Goal: Task Accomplishment & Management: Complete application form

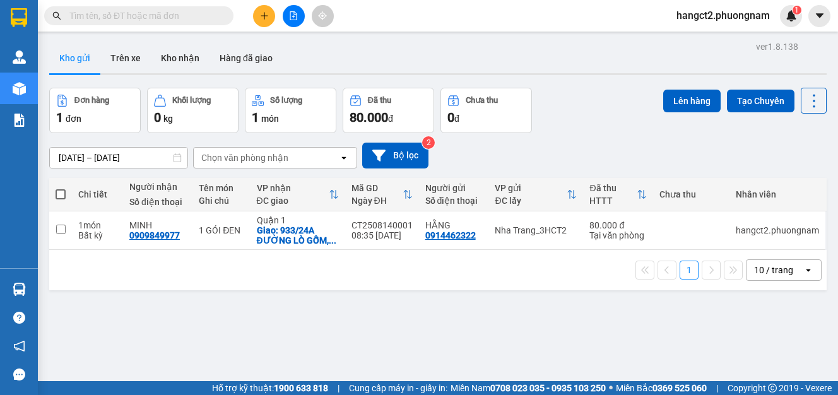
click at [267, 27] on div "Kết quả tìm kiếm ( 0 ) Bộ lọc Ngày tạo đơn gần nhất No Data hangct2.phuongnam 1" at bounding box center [419, 16] width 838 height 32
click at [267, 21] on button at bounding box center [264, 16] width 22 height 22
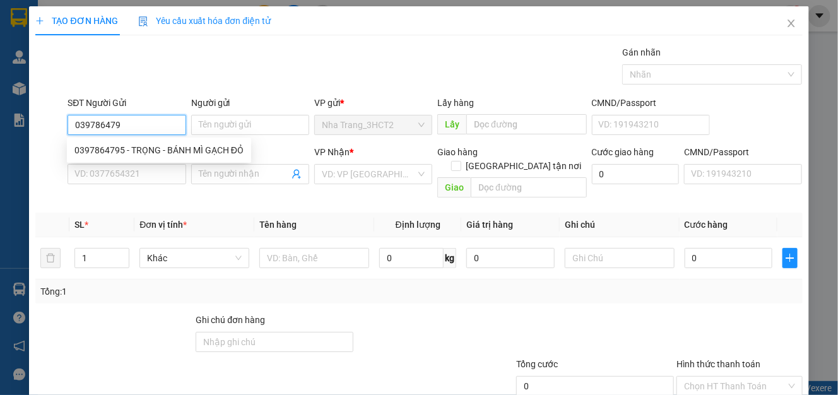
type input "0397864795"
click at [161, 149] on div "0397864795 - TRỌNG - BÁNH MÌ GẠCH ĐỎ" at bounding box center [158, 150] width 169 height 14
type input "TRỌNG - BÁNH MÌ GẠCH ĐỎ"
type input "0899381845"
type input "NGÂN - SỐ KHÁC: 0938630800"
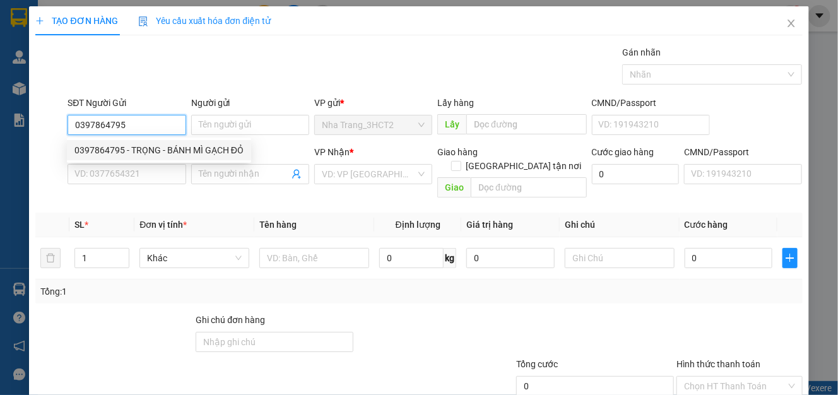
checkbox input "true"
type input "[STREET_ADDRESS][PERSON_NAME] (150K GTN)"
type input "150.000"
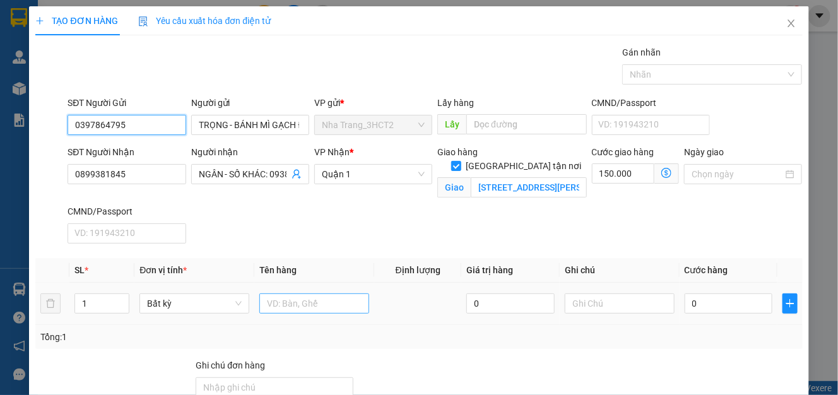
type input "0397864795"
click at [295, 313] on div at bounding box center [314, 303] width 110 height 25
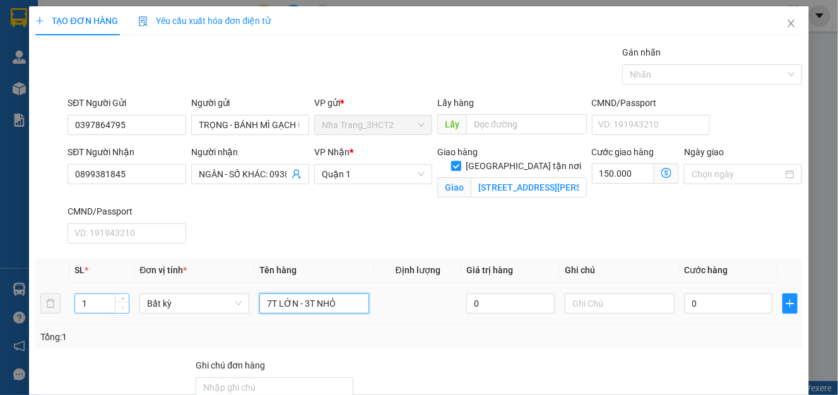
click at [115, 307] on span "Decrease Value" at bounding box center [122, 307] width 14 height 11
type input "7T LỚN - 3T NHỎ"
click at [86, 299] on input "1" at bounding box center [102, 303] width 54 height 19
type input "10"
click at [689, 261] on th "Cước hàng" at bounding box center [728, 270] width 98 height 25
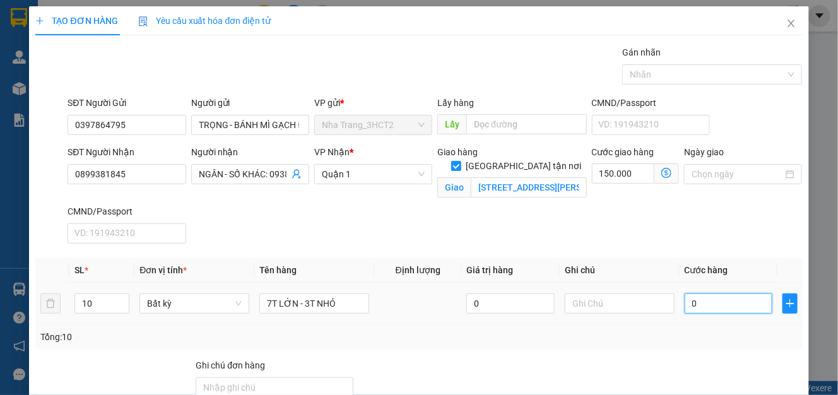
click at [698, 312] on input "0" at bounding box center [728, 303] width 88 height 20
type input "4"
type input "150.004"
type input "47"
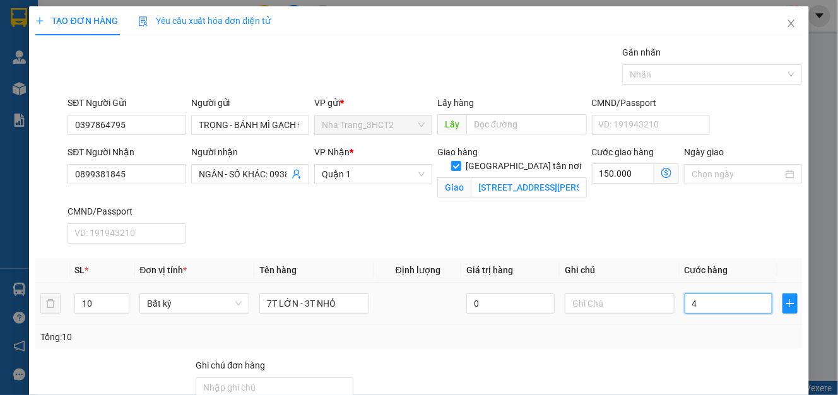
type input "150.047"
type input "470"
type input "150.470"
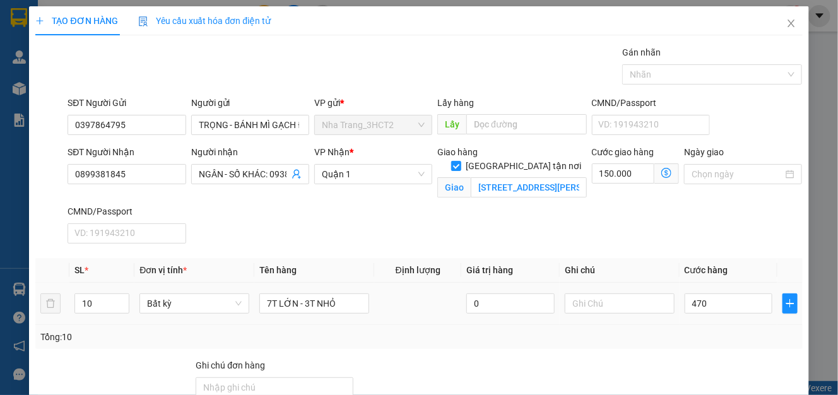
type input "470.000"
type input "620.000"
click at [681, 192] on div "Ngày giao" at bounding box center [742, 174] width 123 height 59
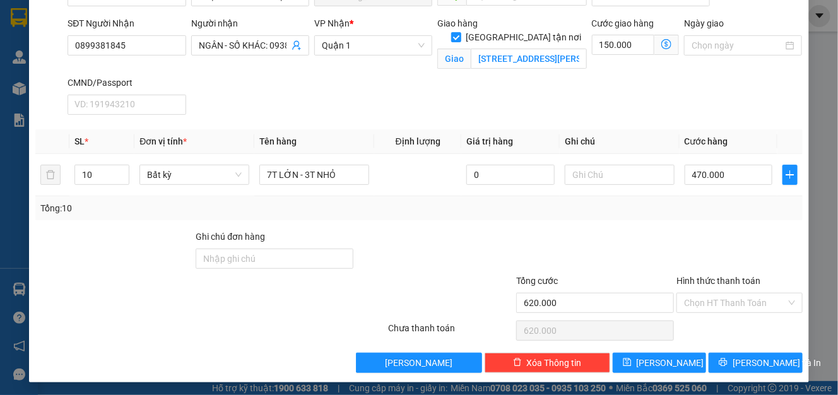
scroll to position [131, 0]
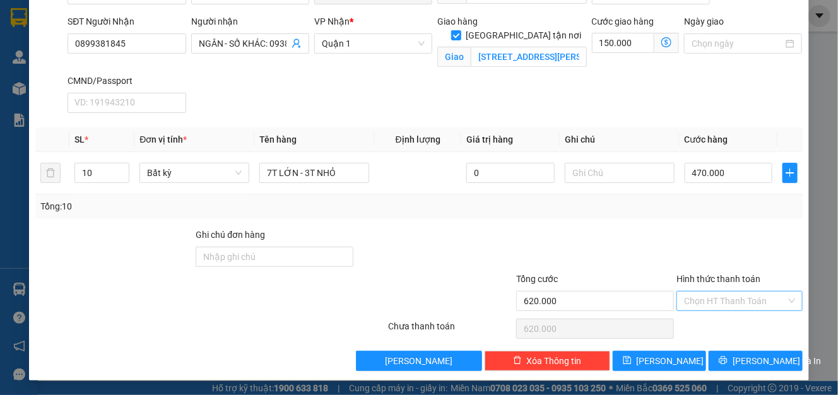
click at [704, 293] on input "Hình thức thanh toán" at bounding box center [735, 300] width 102 height 19
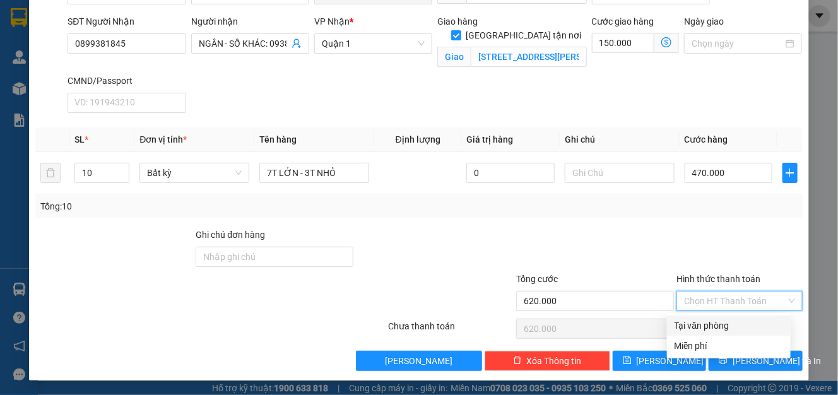
click at [705, 331] on div "Tại văn phòng" at bounding box center [728, 326] width 108 height 14
type input "0"
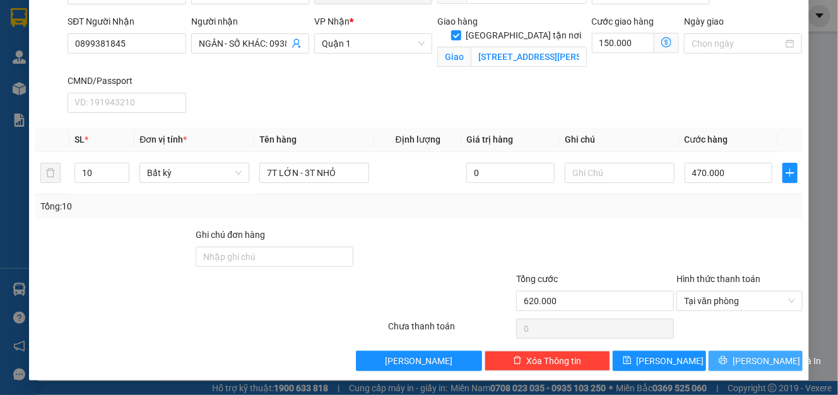
click at [727, 359] on icon "printer" at bounding box center [723, 360] width 8 height 8
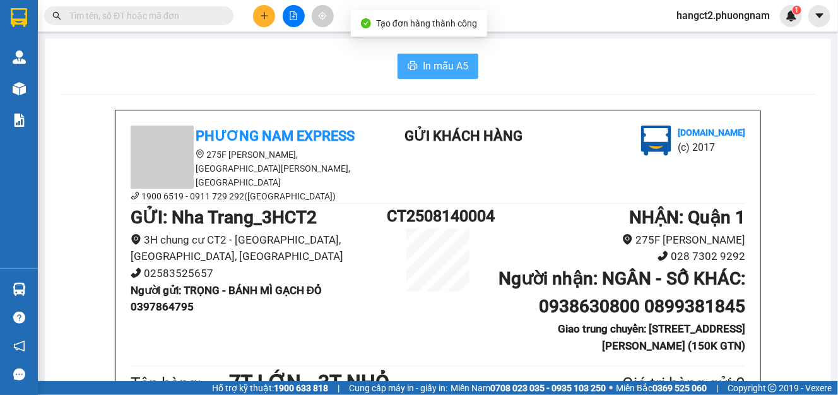
click at [413, 71] on button "In mẫu A5" at bounding box center [437, 66] width 81 height 25
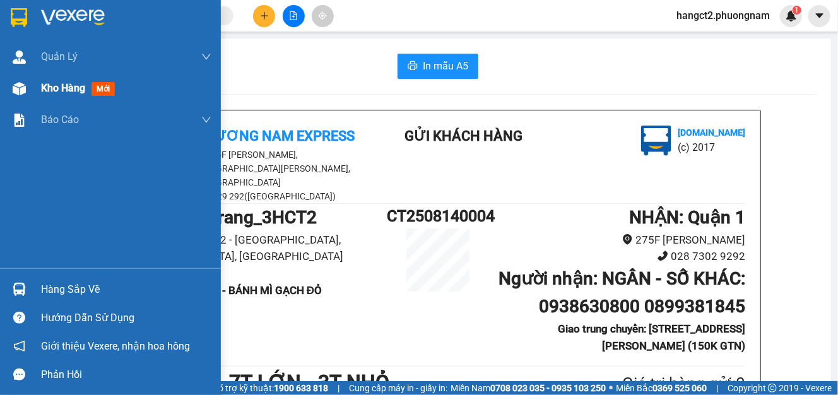
click at [9, 81] on div at bounding box center [19, 89] width 22 height 22
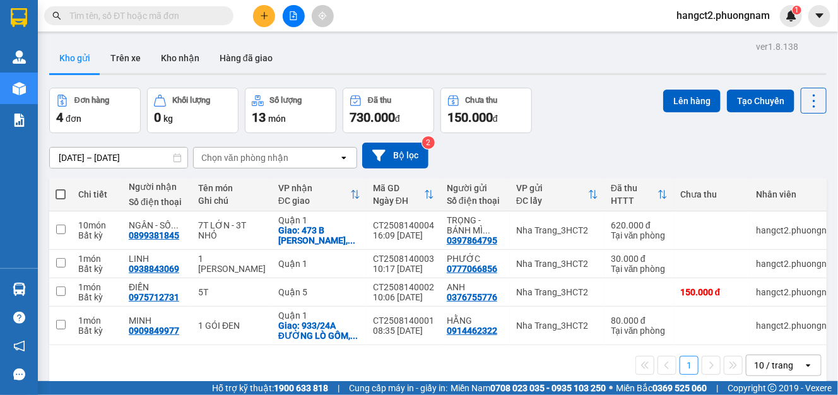
click at [136, 25] on span at bounding box center [138, 15] width 189 height 19
click at [139, 15] on input "text" at bounding box center [143, 16] width 149 height 14
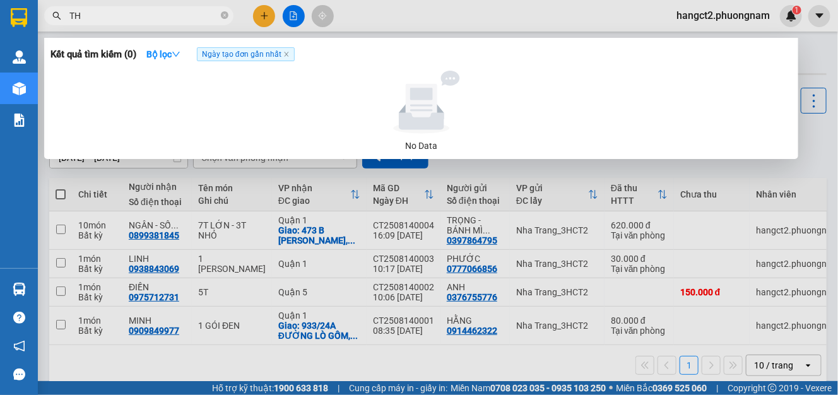
type input "THƠ"
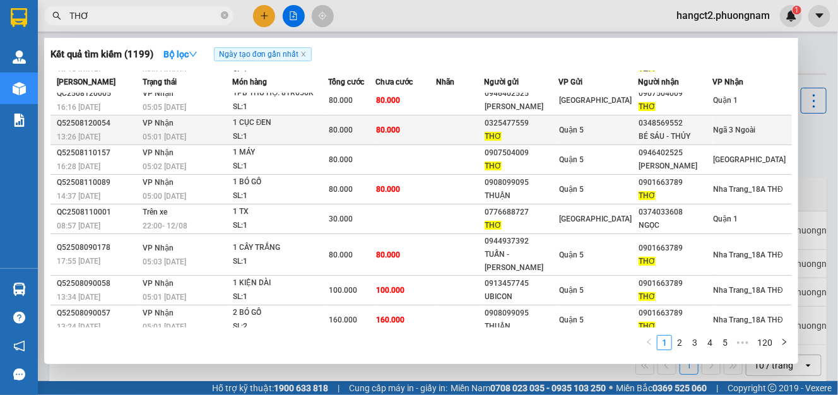
scroll to position [114, 0]
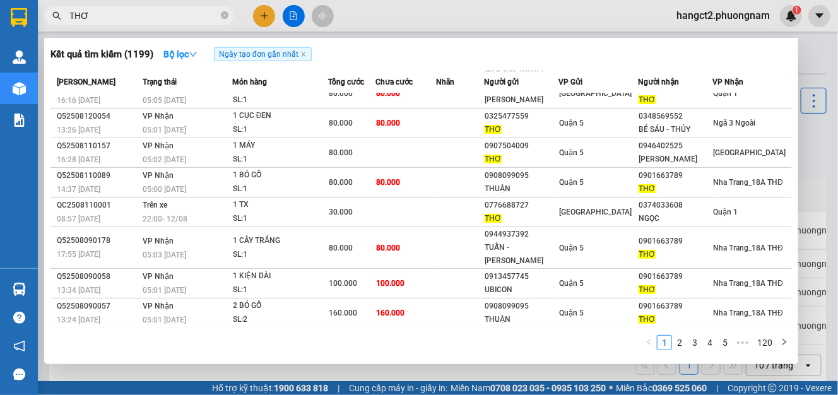
click at [121, 9] on input "THƠ" at bounding box center [143, 16] width 149 height 14
click at [222, 12] on icon "close-circle" at bounding box center [225, 15] width 8 height 8
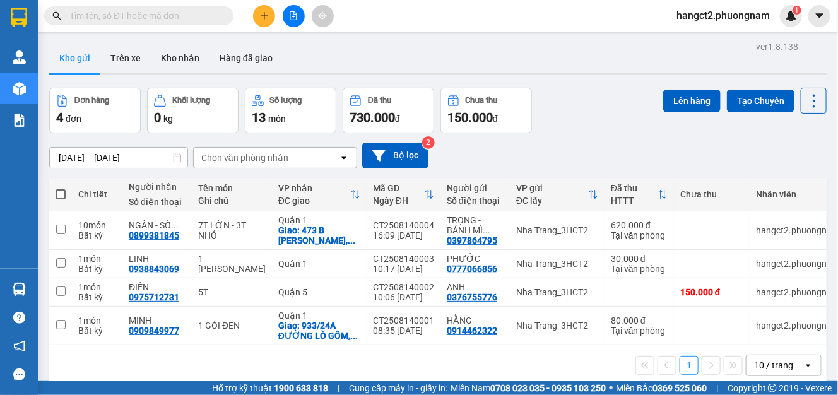
click at [156, 15] on input "text" at bounding box center [143, 16] width 149 height 14
click at [256, 13] on button at bounding box center [264, 16] width 22 height 22
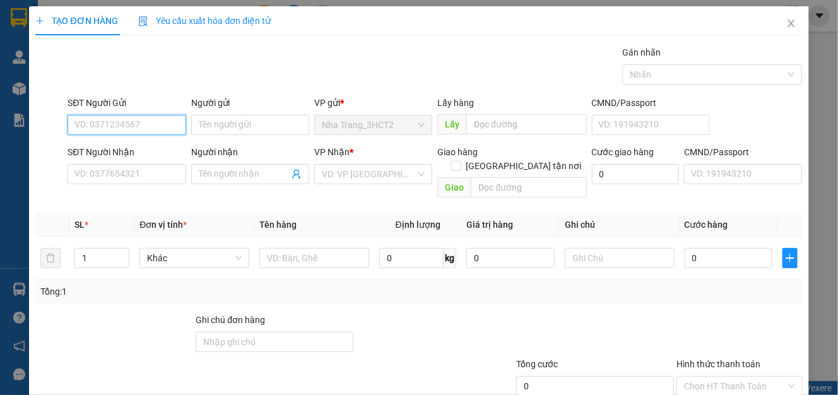
click at [103, 122] on input "SĐT Người Gửi" at bounding box center [126, 125] width 118 height 20
type input "0931627979"
click at [144, 148] on div "0931627979 - TUẤN" at bounding box center [124, 150] width 101 height 14
type input "TUẤN"
type input "0917768805"
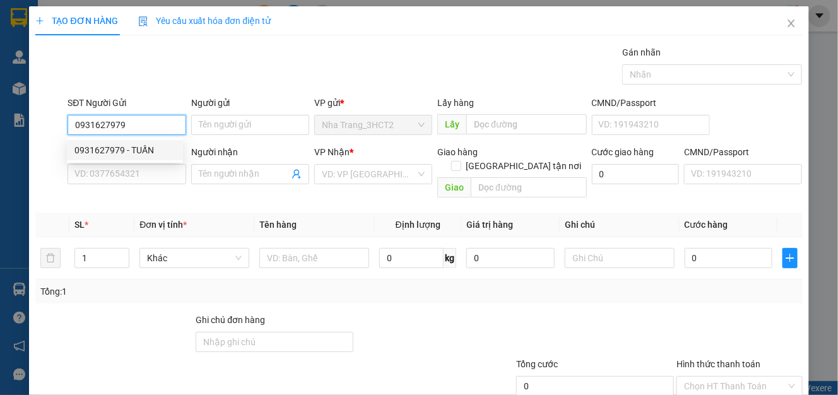
type input "KHANG"
checkbox input "true"
type input "TÒA A [GEOGRAPHIC_DATA] , PHƯỜNG [GEOGRAPHIC_DATA], [GEOGRAPHIC_DATA] (GTN 50K"
type input "50.000"
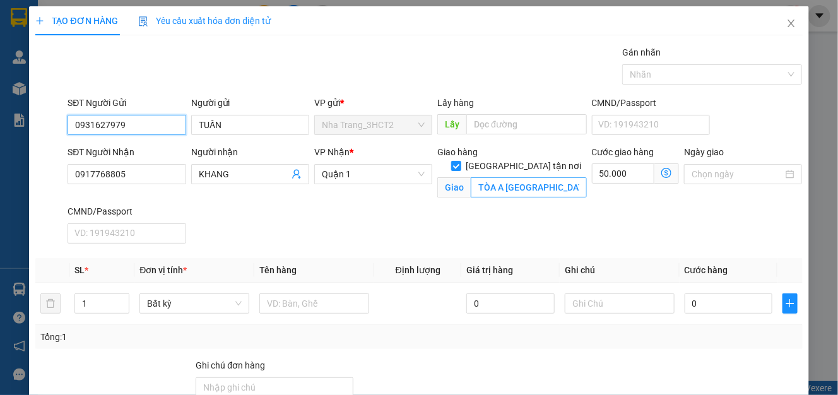
type input "0931627979"
click at [522, 177] on input "TÒA A [GEOGRAPHIC_DATA] , PHƯỜNG [GEOGRAPHIC_DATA], [GEOGRAPHIC_DATA] (GTN 50K" at bounding box center [528, 187] width 115 height 20
click at [500, 177] on input "TÒA A [GEOGRAPHIC_DATA] , PHƯỜNG [GEOGRAPHIC_DATA], [GEOGRAPHIC_DATA] (GTN 50K" at bounding box center [528, 187] width 115 height 20
type input "TÒA A [GEOGRAPHIC_DATA] , PHƯỜNG [GEOGRAPHIC_DATA], [GEOGRAPHIC_DATA] (GTN 50K)"
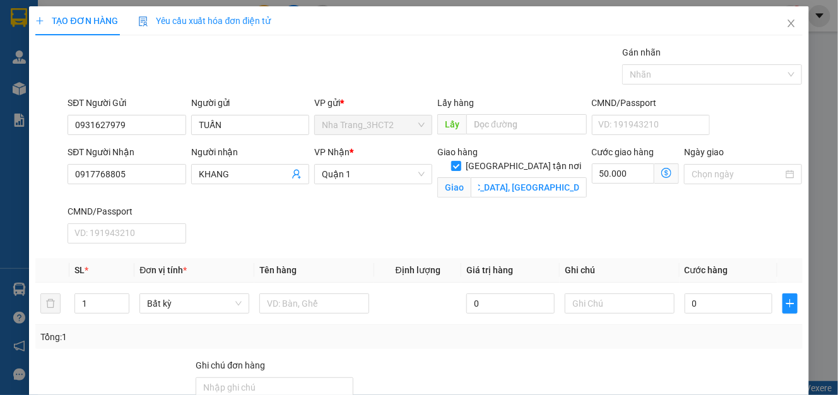
click at [661, 176] on icon "dollar-circle" at bounding box center [666, 173] width 10 height 10
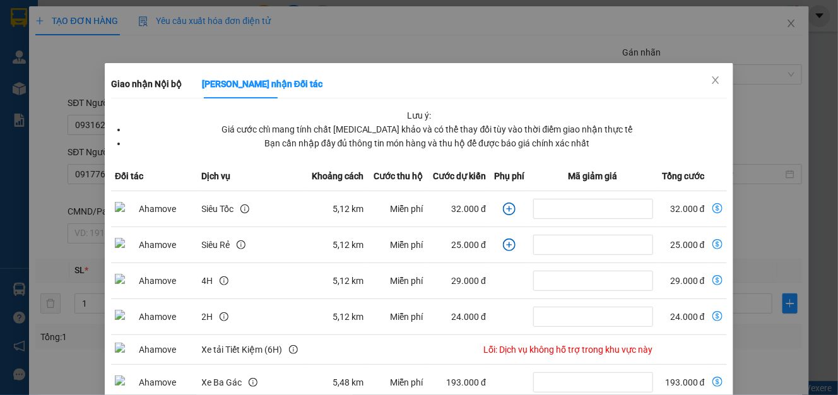
click at [719, 60] on div "Giao nhận Nội bộ Giao nhận Đối tác Lưu ý: Giá cước chỉ mang tính chất [MEDICAL_…" at bounding box center [419, 197] width 838 height 395
click at [708, 73] on span "Close" at bounding box center [715, 80] width 35 height 35
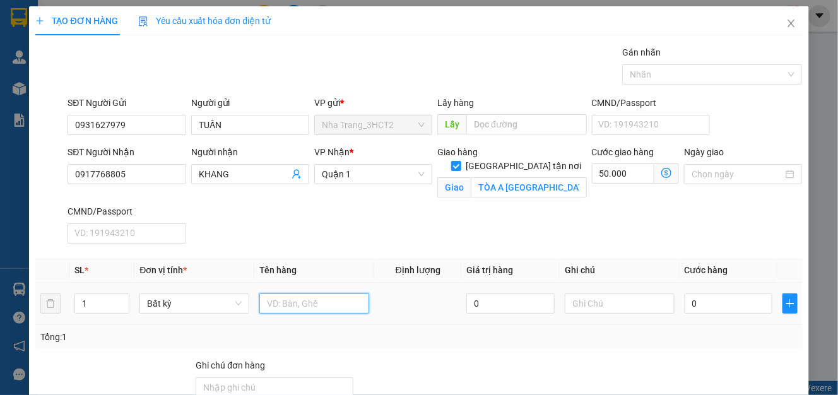
click at [285, 300] on input "text" at bounding box center [314, 303] width 110 height 20
type input "Q"
type input "1 GÓI XÁM"
click at [717, 296] on input "0" at bounding box center [728, 303] width 88 height 20
type input "2"
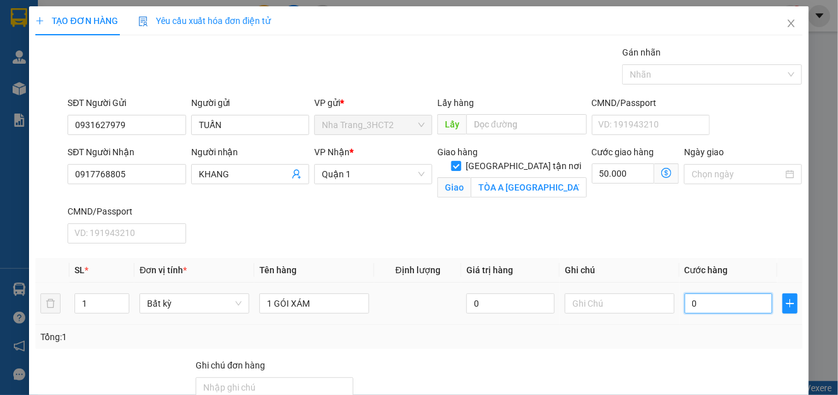
type input "50.002"
type input "20"
type input "50.020"
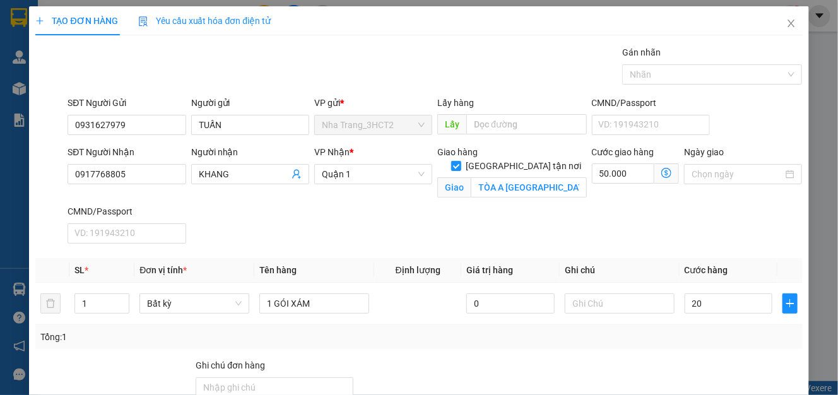
type input "20.000"
type input "70.000"
click at [724, 247] on div "SĐT Người Nhận 0917768805 Người nhận KHANG VP Nhận * [GEOGRAPHIC_DATA] tận nơi …" at bounding box center [434, 196] width 739 height 103
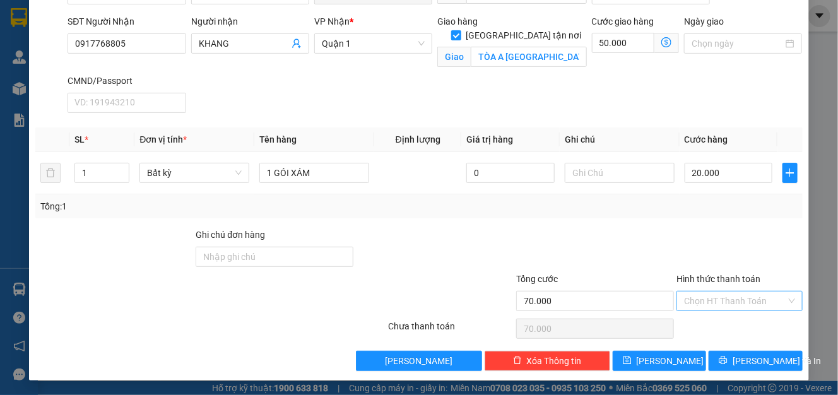
click at [708, 297] on input "Hình thức thanh toán" at bounding box center [735, 300] width 102 height 19
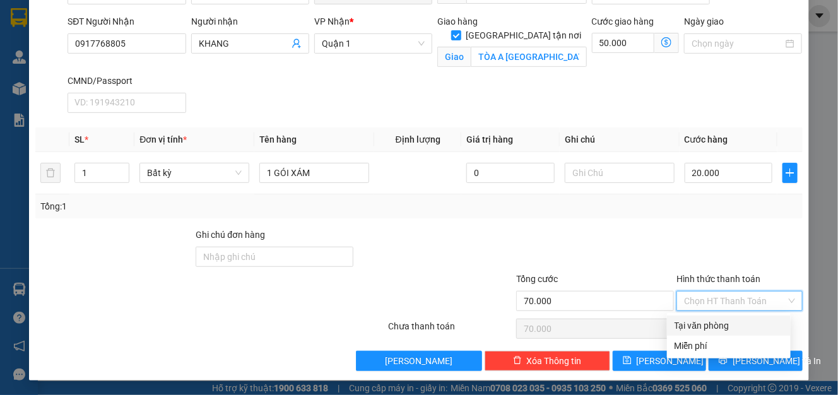
click at [705, 326] on div "Tại văn phòng" at bounding box center [728, 326] width 108 height 14
type input "0"
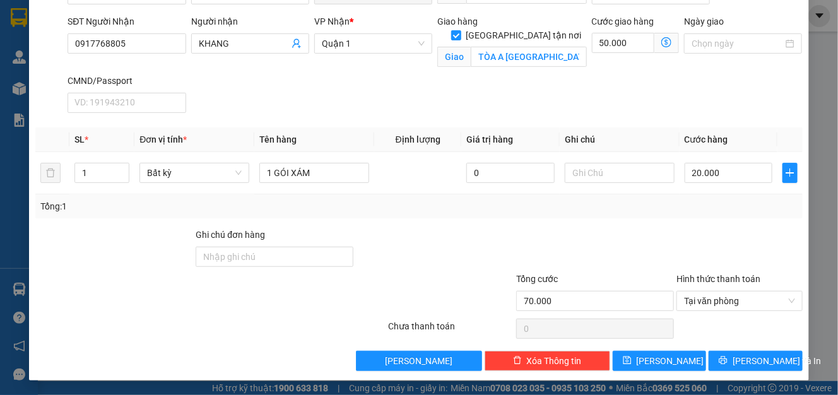
click at [720, 230] on div at bounding box center [739, 250] width 128 height 44
click at [721, 367] on button "[PERSON_NAME] và In" at bounding box center [754, 361] width 93 height 20
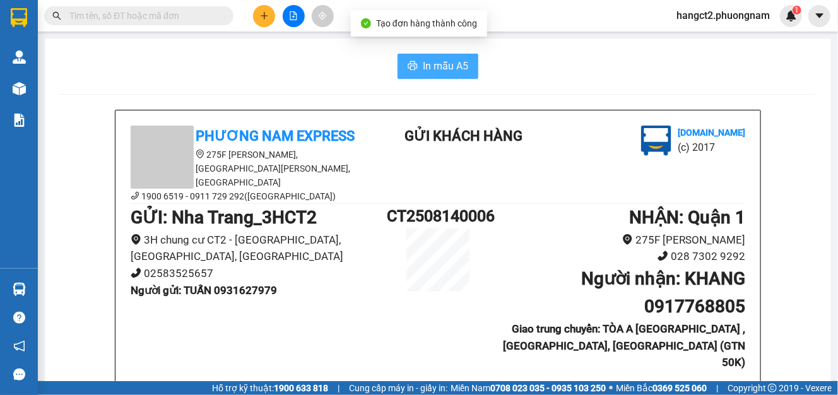
click at [430, 59] on span "In mẫu A5" at bounding box center [445, 66] width 45 height 16
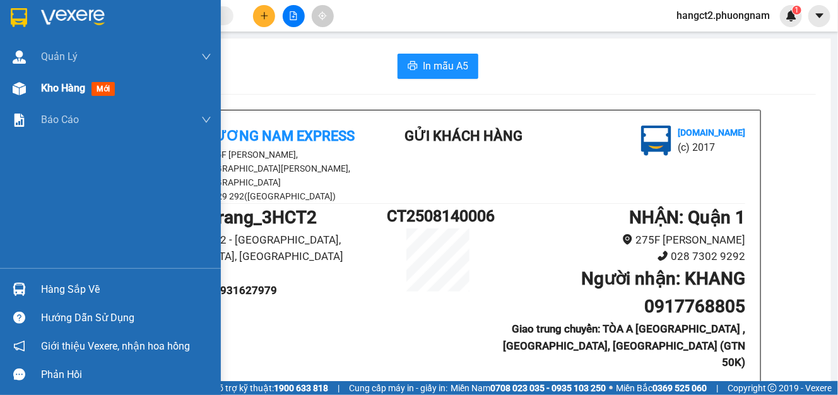
click at [20, 85] on img at bounding box center [19, 88] width 13 height 13
